Goal: Task Accomplishment & Management: Manage account settings

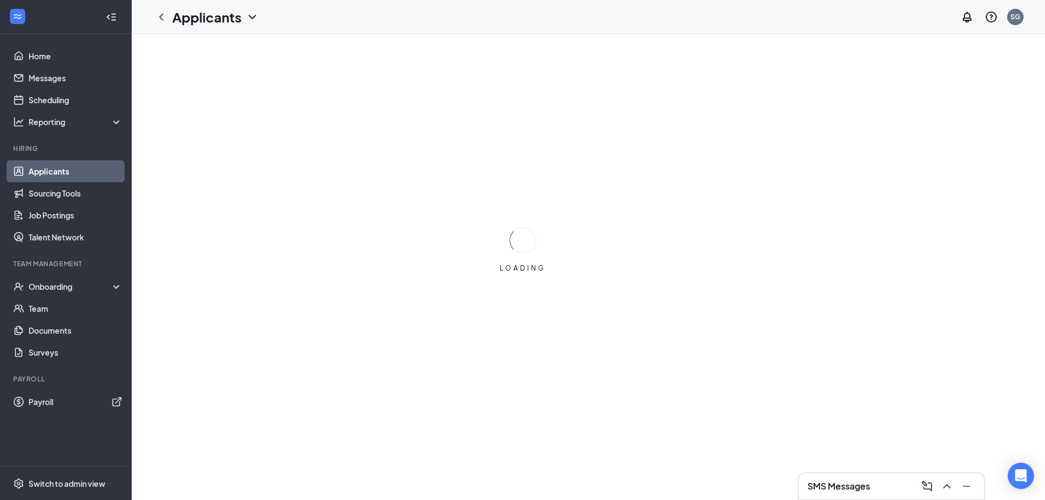
click at [813, 492] on div "SMS Messages" at bounding box center [891, 486] width 168 height 18
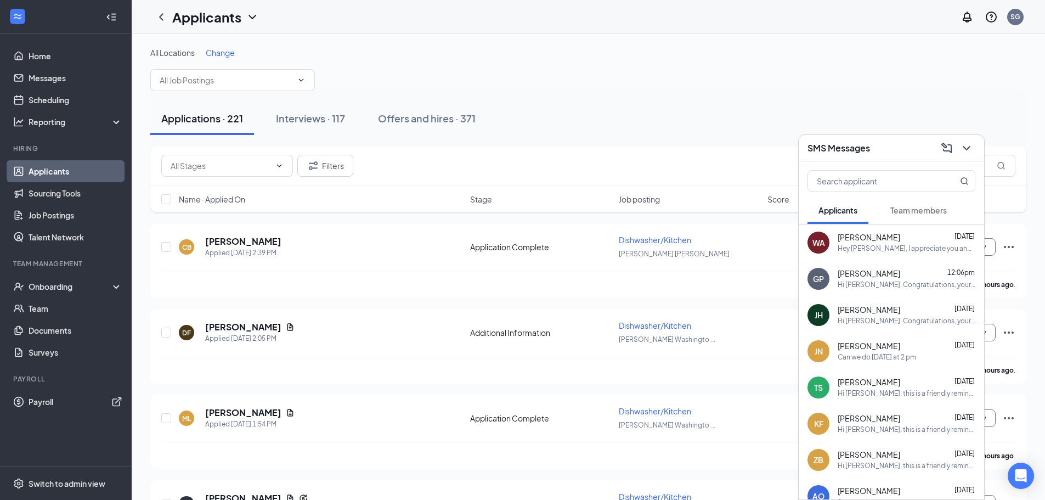
click at [940, 246] on div "Hey [PERSON_NAME], I appreciate you and [PERSON_NAME] taking the time to meet w…" at bounding box center [906, 248] width 138 height 9
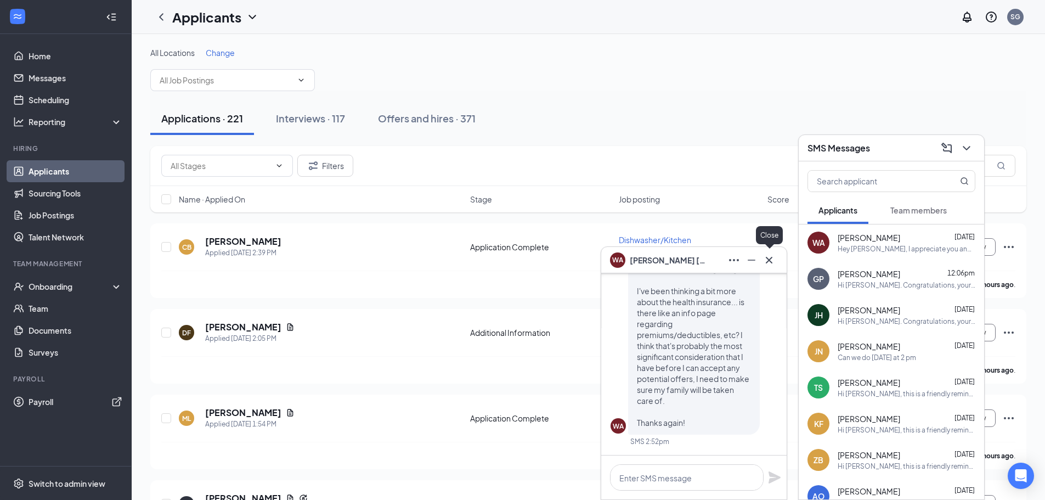
click at [772, 260] on icon "Cross" at bounding box center [768, 259] width 13 height 13
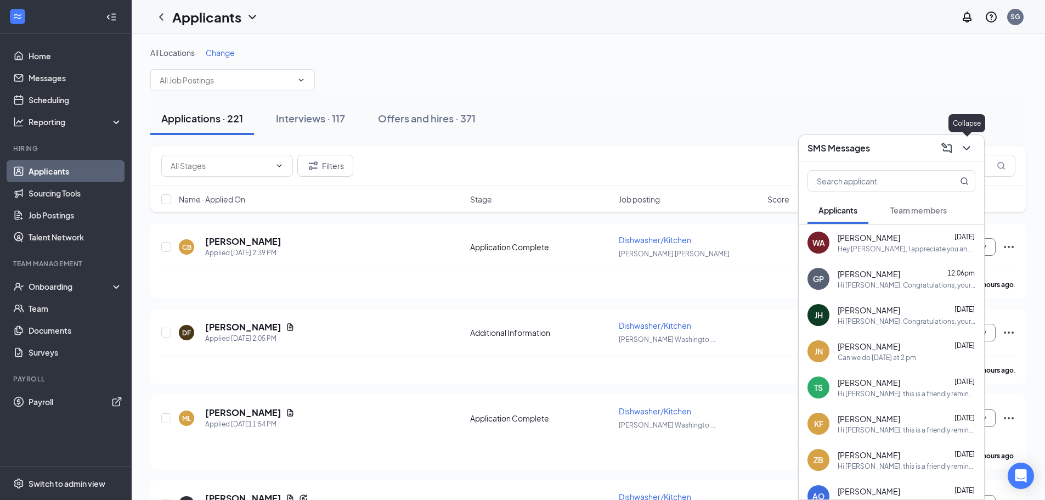
click at [966, 147] on icon "ChevronDown" at bounding box center [966, 147] width 13 height 13
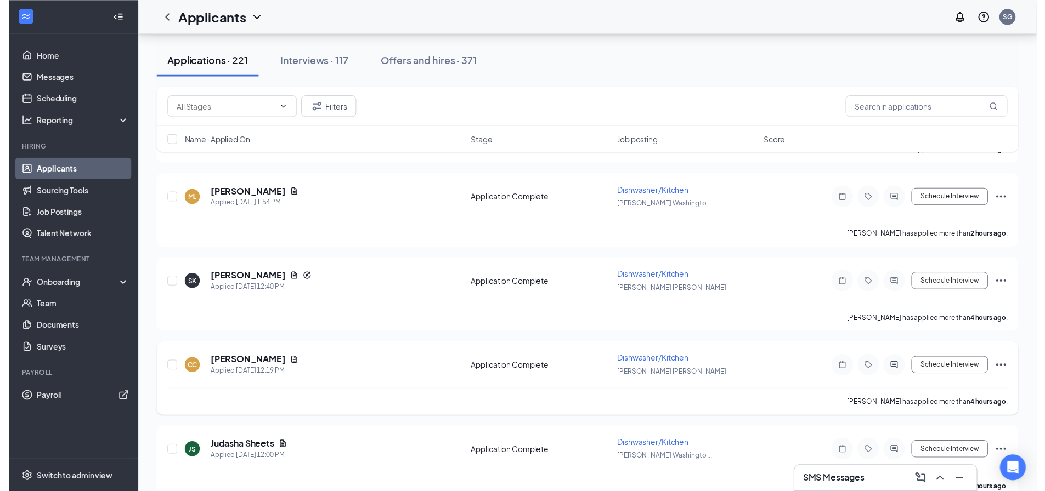
scroll to position [219, 0]
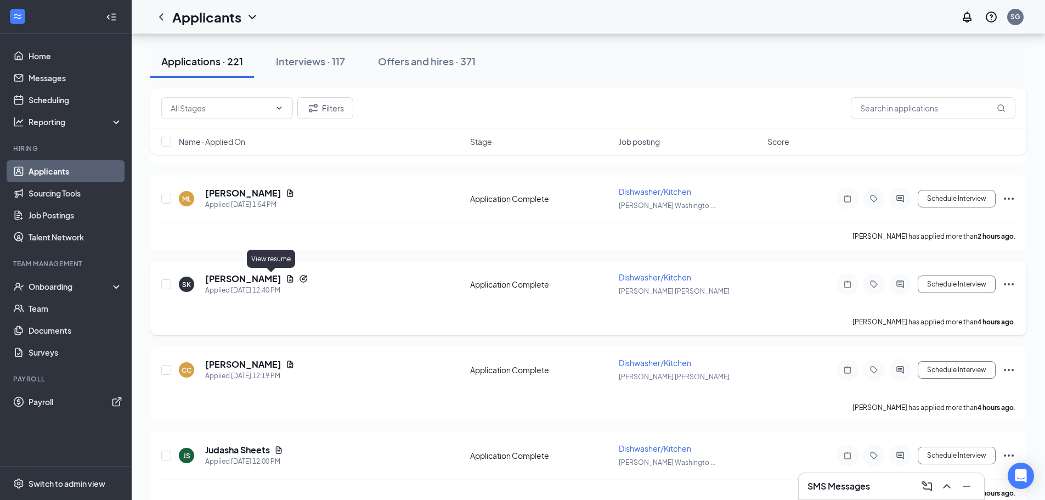
click at [286, 281] on icon "Document" at bounding box center [290, 278] width 9 height 9
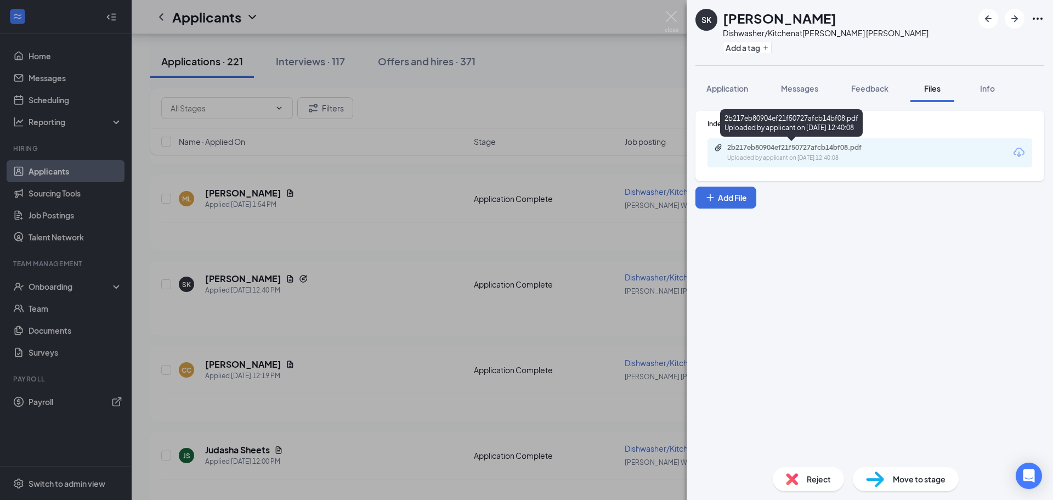
click at [769, 152] on div "2b217eb80904ef21f50727afcb14bf08.pdf Uploaded by applicant on [DATE] 12:40:08" at bounding box center [803, 152] width 178 height 19
click at [676, 10] on div "SK [PERSON_NAME] Dishwasher/Kitchen at [PERSON_NAME] [PERSON_NAME] Add a tag Ap…" at bounding box center [526, 250] width 1053 height 500
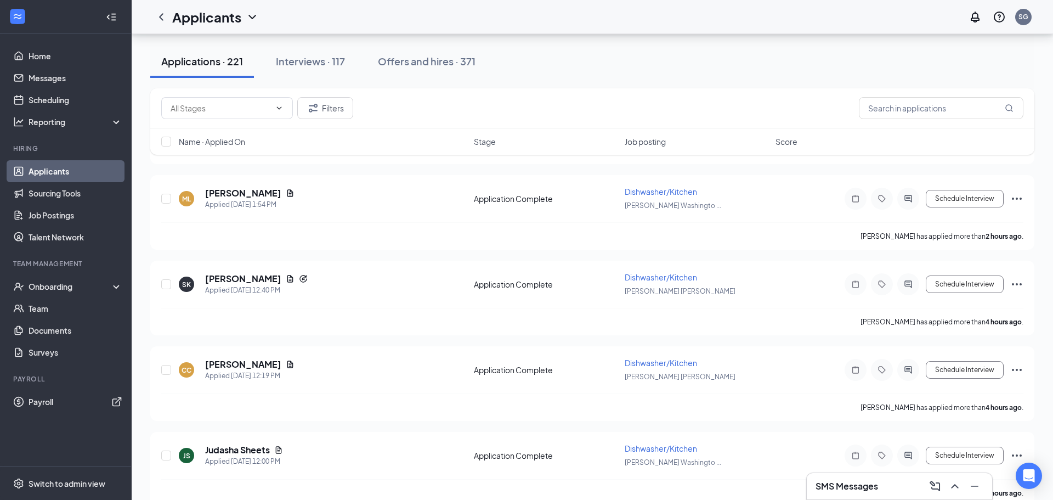
click at [673, 14] on div "Applicants SG" at bounding box center [592, 17] width 921 height 34
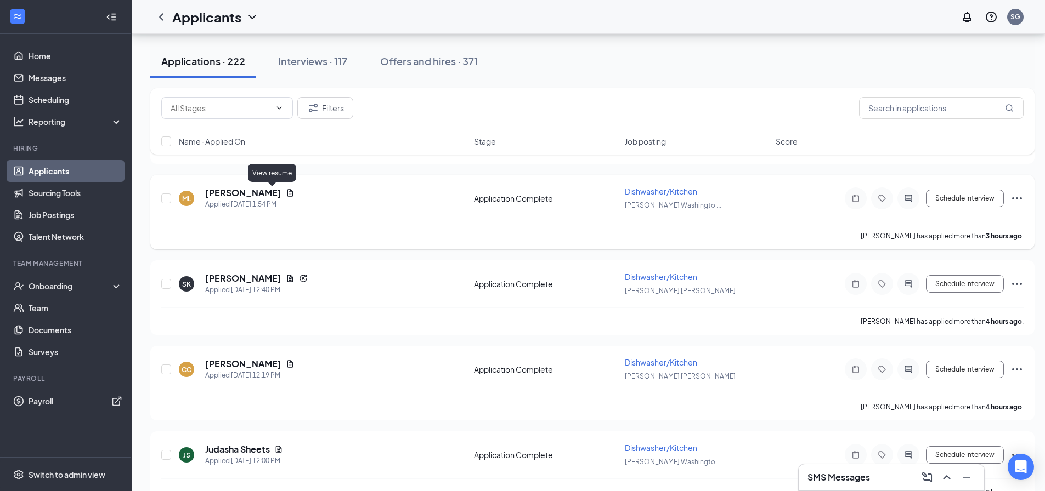
click at [287, 190] on icon "Document" at bounding box center [290, 192] width 6 height 7
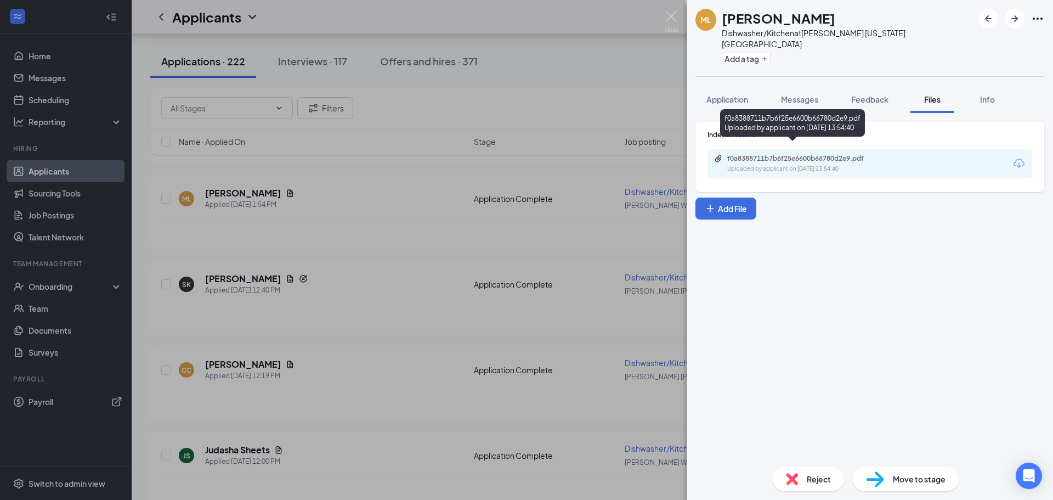
click at [772, 154] on div "f0a8388711b7b6f25e6600b66780d2e9.pdf" at bounding box center [804, 158] width 154 height 9
click at [675, 16] on img at bounding box center [672, 21] width 14 height 21
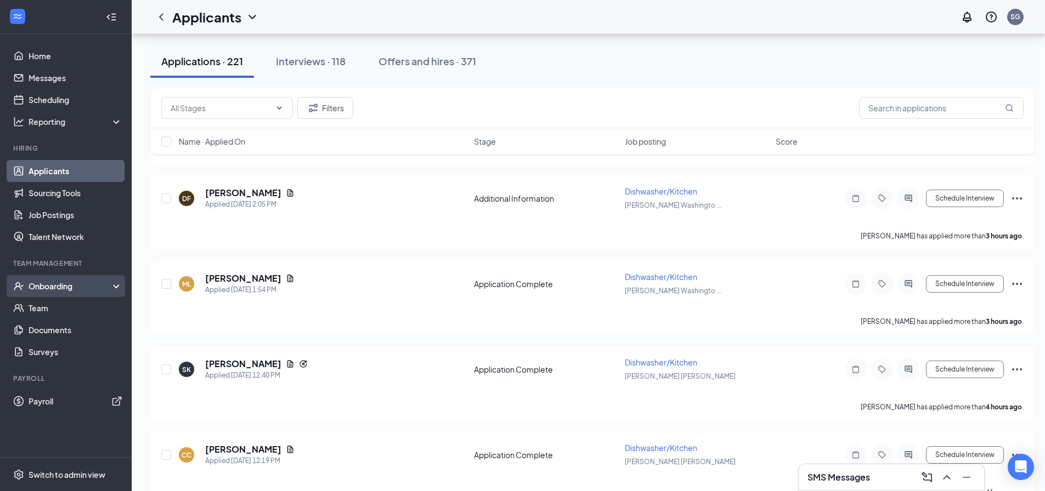
click at [64, 280] on div "Onboarding" at bounding box center [66, 286] width 132 height 22
click at [60, 311] on link "Overview" at bounding box center [76, 308] width 94 height 22
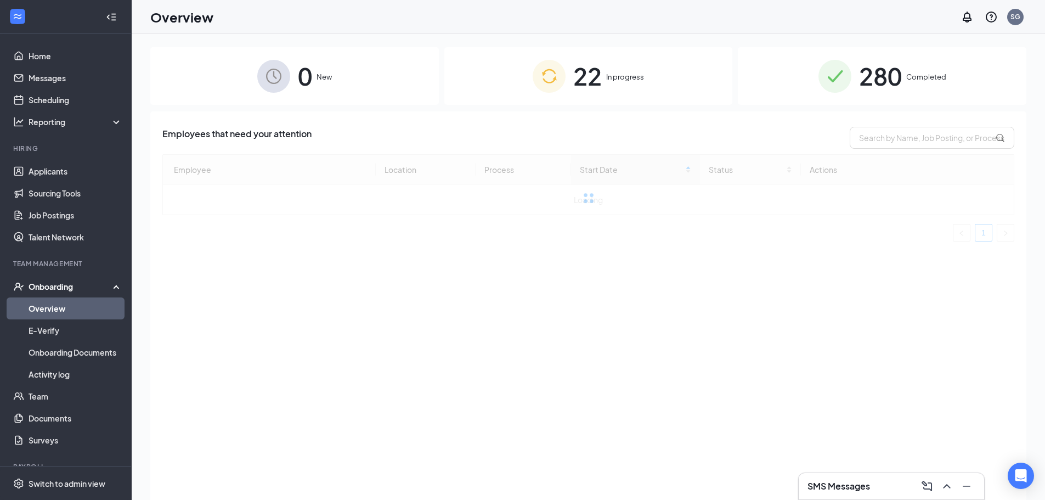
click at [578, 98] on div "22 In progress" at bounding box center [588, 76] width 288 height 58
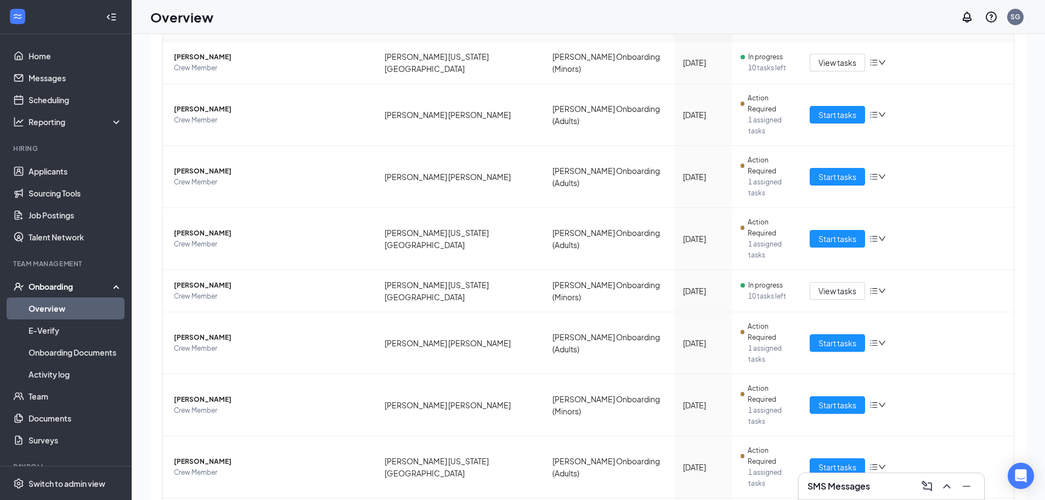
scroll to position [49, 0]
